Goal: Task Accomplishment & Management: Use online tool/utility

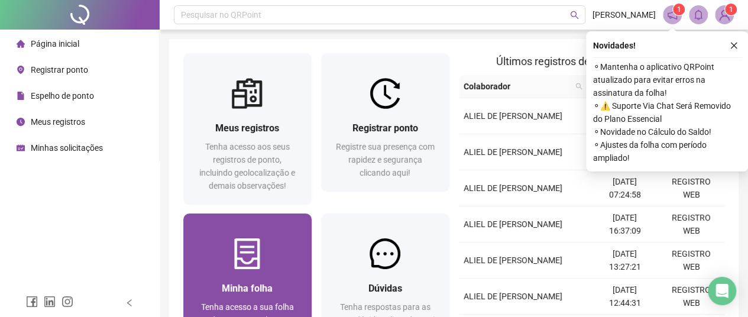
click at [274, 239] on div at bounding box center [247, 253] width 128 height 31
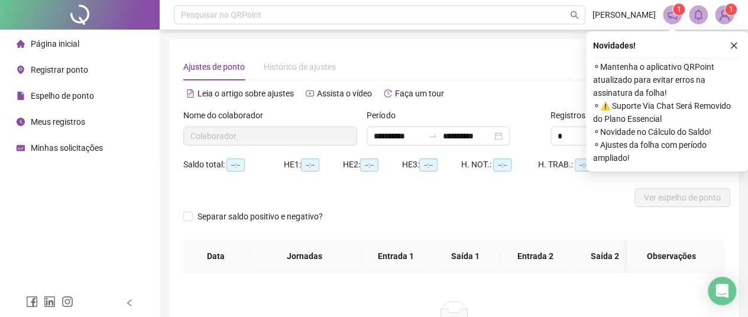
type input "**********"
click at [732, 50] on button "button" at bounding box center [734, 45] width 14 height 14
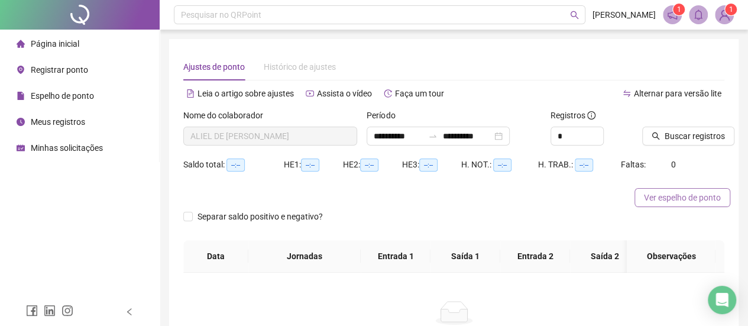
click at [667, 200] on span "Ver espelho de ponto" at bounding box center [682, 197] width 77 height 13
click at [41, 70] on span "Registrar ponto" at bounding box center [59, 69] width 57 height 9
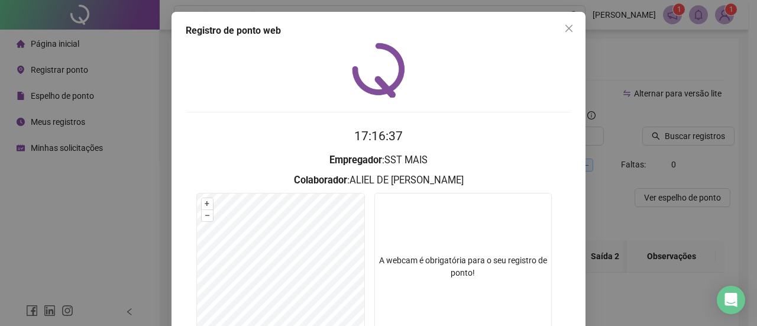
scroll to position [109, 0]
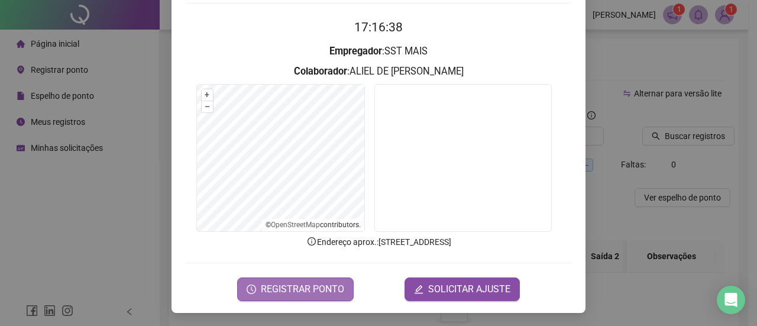
click at [315, 279] on button "REGISTRAR PONTO" at bounding box center [295, 289] width 117 height 24
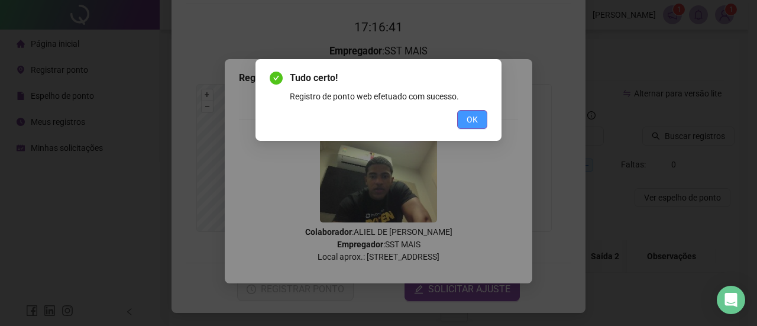
click at [480, 113] on button "OK" at bounding box center [472, 119] width 30 height 19
